Goal: Use online tool/utility: Use online tool/utility

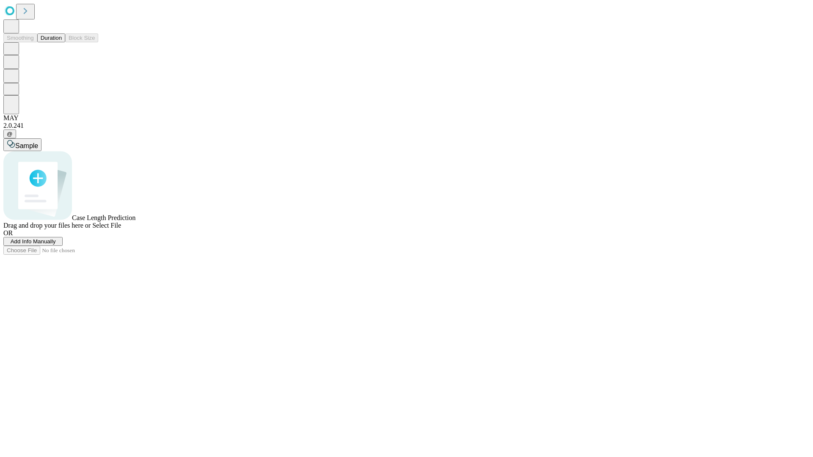
click at [62, 42] on button "Duration" at bounding box center [51, 37] width 28 height 9
click at [56, 245] on span "Add Info Manually" at bounding box center [33, 241] width 45 height 6
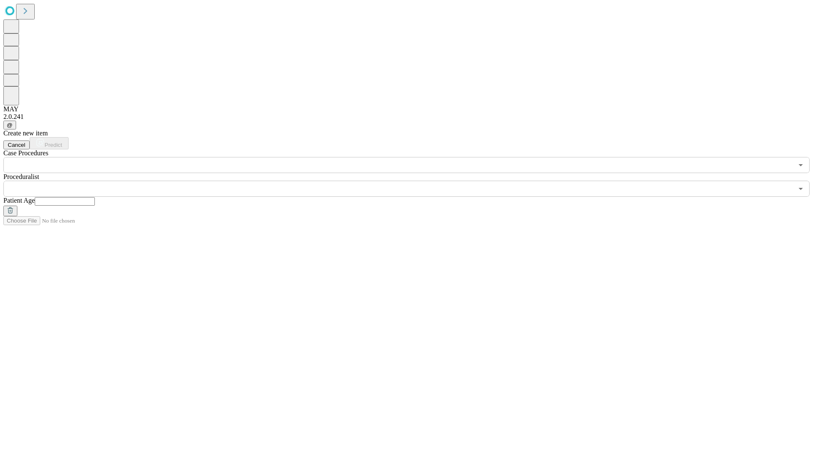
click at [95, 197] on input "text" at bounding box center [65, 201] width 60 height 8
type input "**"
click at [412, 181] on input "text" at bounding box center [397, 189] width 789 height 16
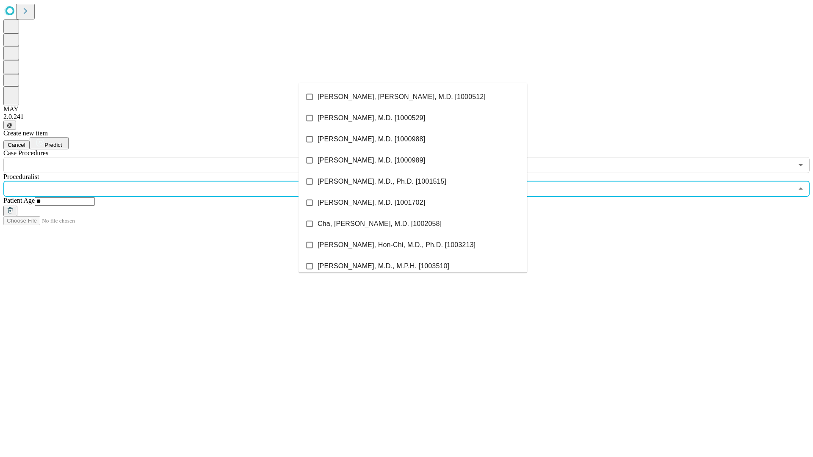
click at [413, 97] on li "[PERSON_NAME], [PERSON_NAME], M.D. [1000512]" at bounding box center [412, 96] width 229 height 21
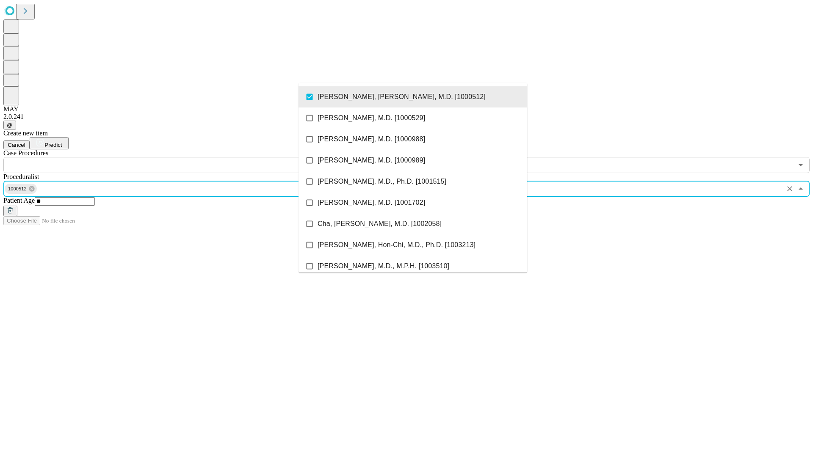
click at [178, 157] on input "text" at bounding box center [397, 165] width 789 height 16
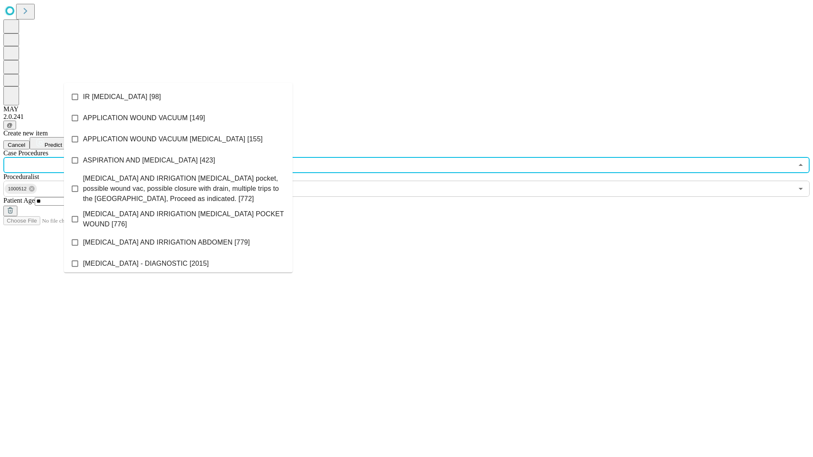
click at [178, 97] on li "IR [MEDICAL_DATA] [98]" at bounding box center [178, 96] width 229 height 21
click at [62, 142] on span "Predict" at bounding box center [52, 145] width 17 height 6
